Goal: Information Seeking & Learning: Learn about a topic

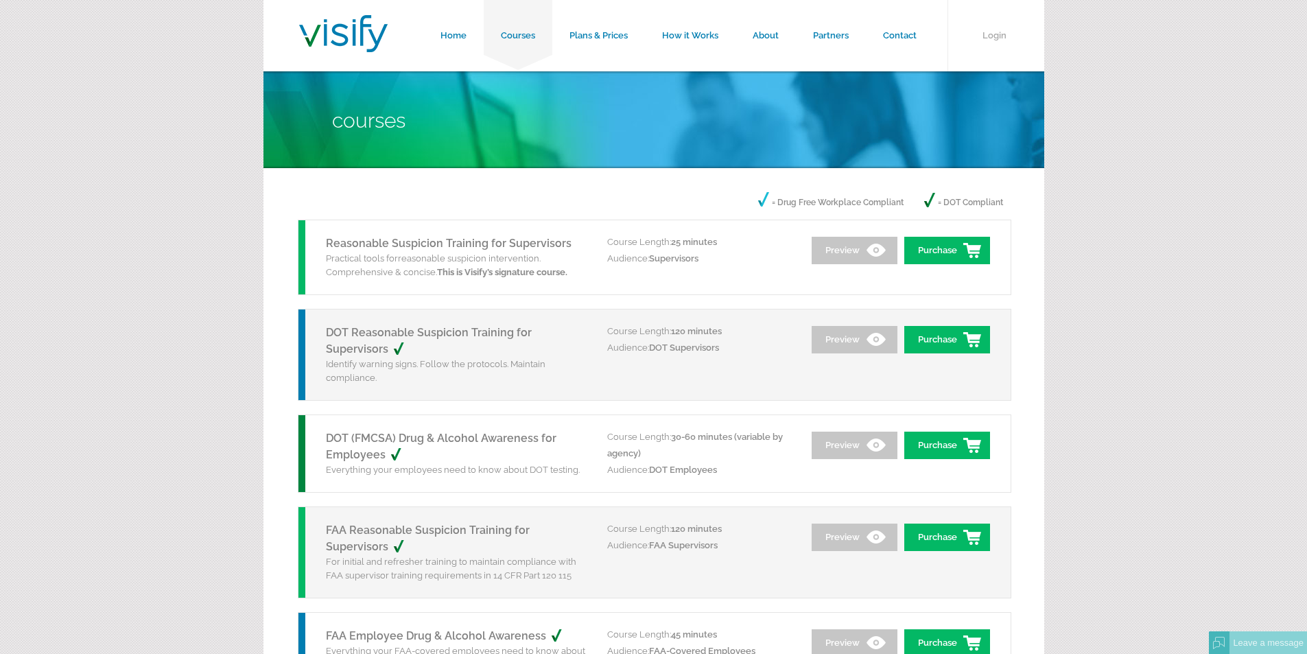
click at [467, 36] on link "Home" at bounding box center [453, 35] width 60 height 71
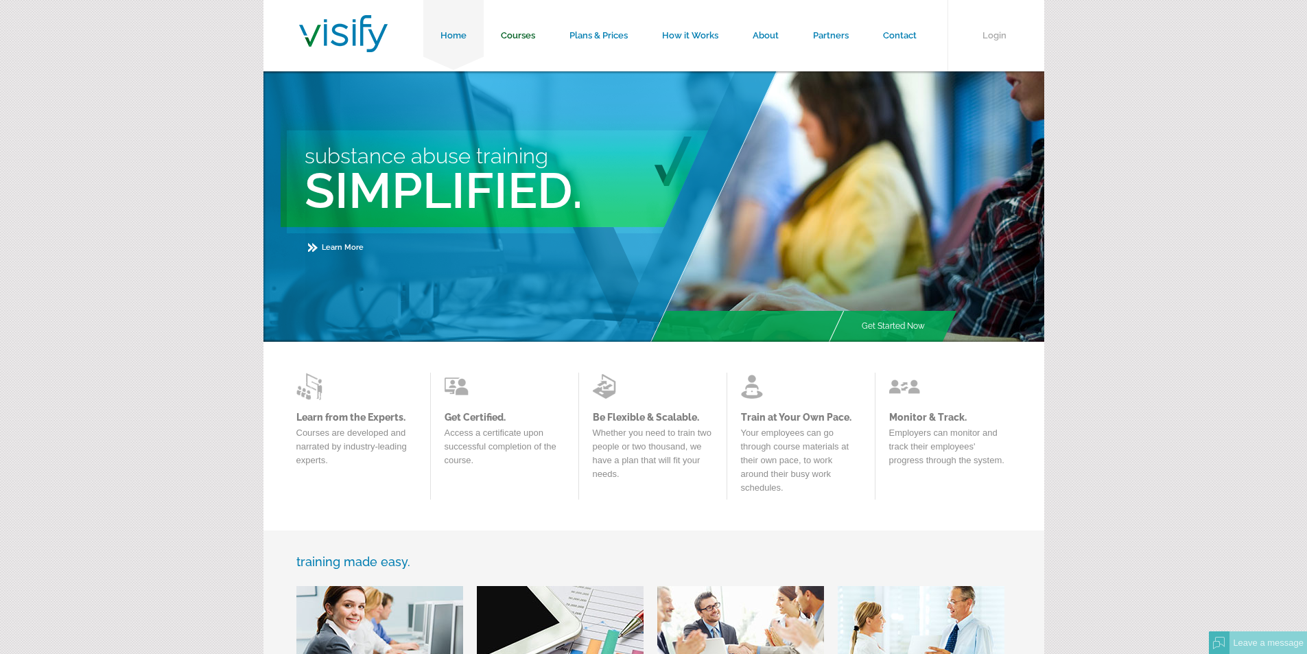
click at [516, 36] on link "Courses" at bounding box center [518, 35] width 69 height 71
